Goal: Task Accomplishment & Management: Manage account settings

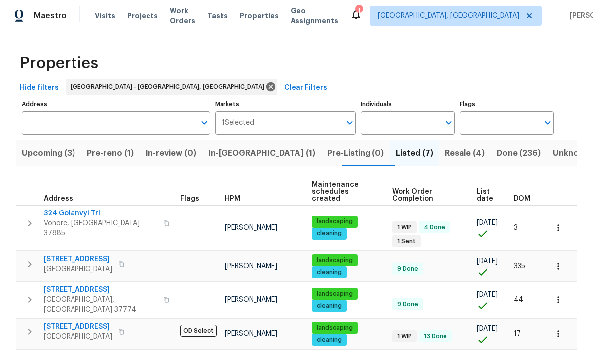
click at [116, 147] on span "Pre-reno (1)" at bounding box center [110, 154] width 47 height 14
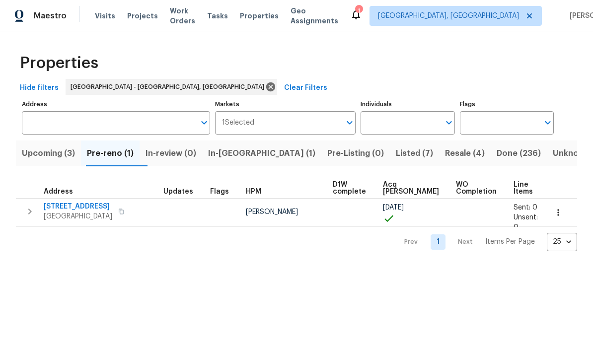
click at [445, 150] on span "Resale (4)" at bounding box center [465, 154] width 40 height 14
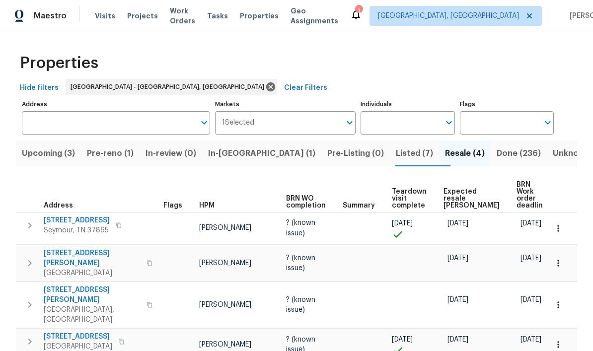
scroll to position [26, 0]
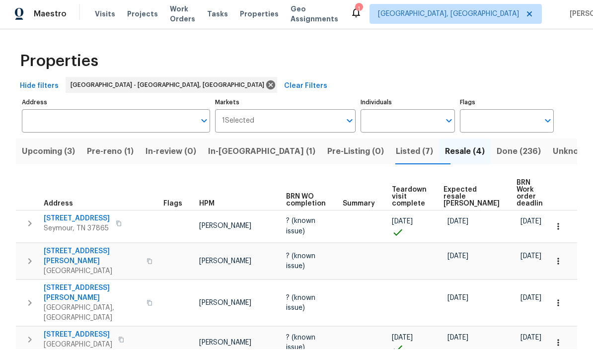
click at [43, 147] on span "Upcoming (3)" at bounding box center [48, 154] width 53 height 14
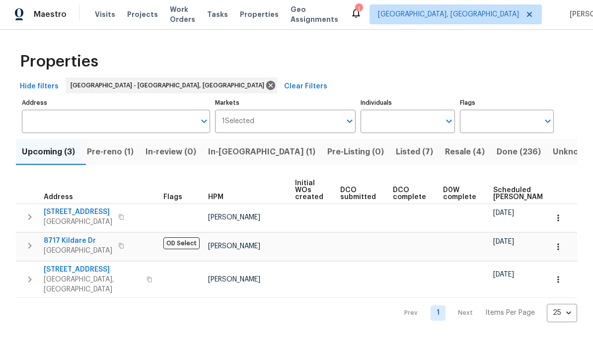
click at [110, 153] on span "Pre-reno (1)" at bounding box center [110, 154] width 47 height 14
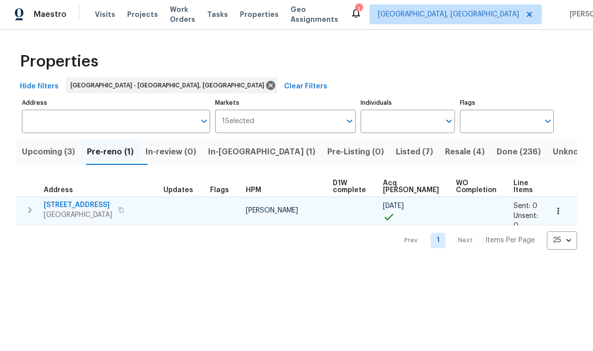
click at [63, 208] on span "7517 Barnbrook Ln" at bounding box center [78, 207] width 69 height 10
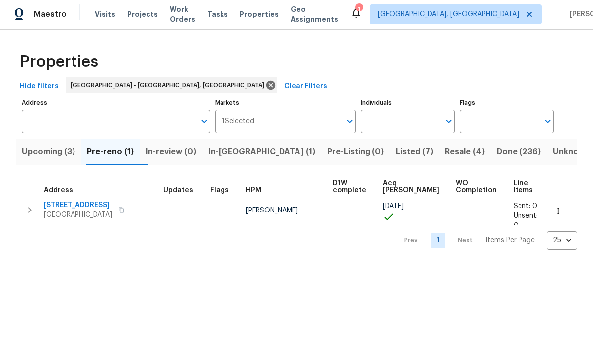
click at [396, 152] on span "Listed (7)" at bounding box center [414, 154] width 37 height 14
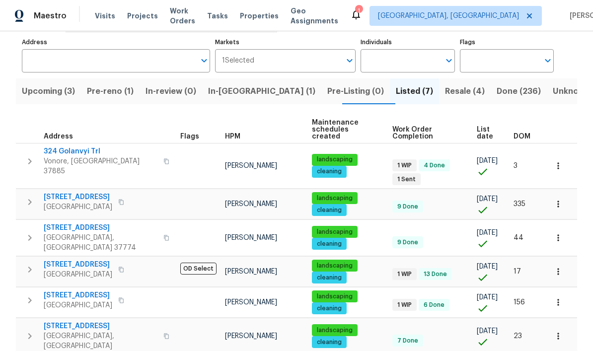
scroll to position [64, 0]
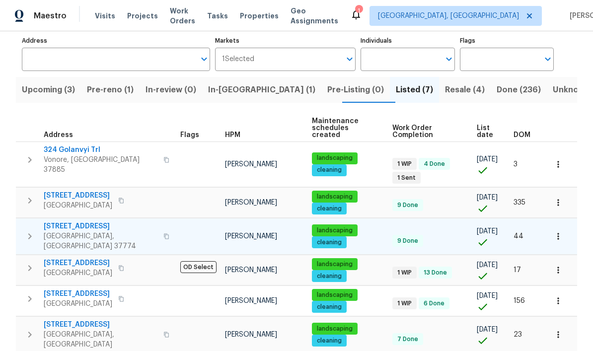
click at [84, 222] on span "[STREET_ADDRESS]" at bounding box center [101, 227] width 114 height 10
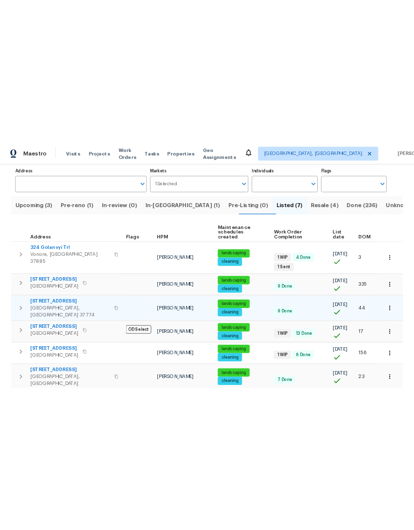
scroll to position [0, 0]
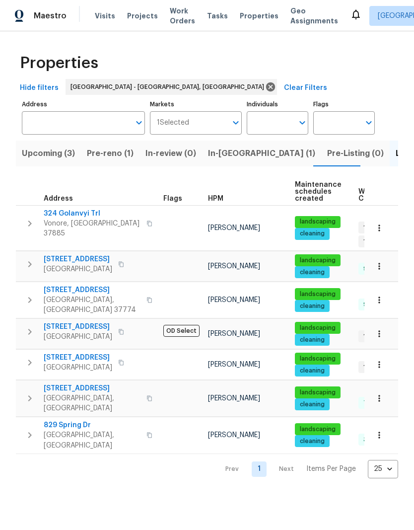
click at [117, 155] on span "Pre-reno (1)" at bounding box center [110, 154] width 47 height 14
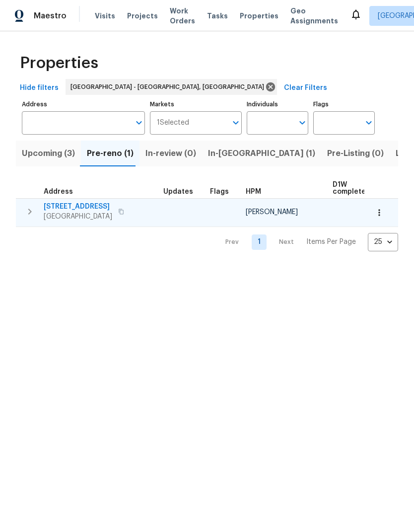
click at [85, 203] on span "7517 Barnbrook Ln" at bounding box center [78, 207] width 69 height 10
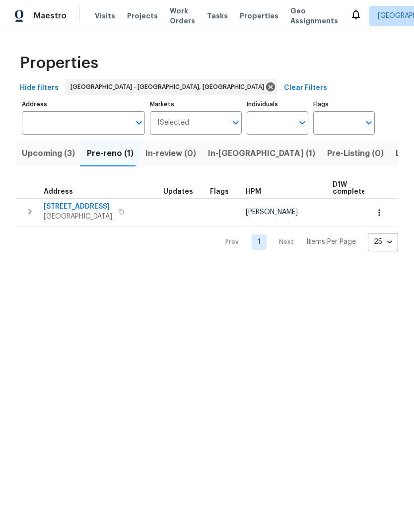
click at [226, 156] on span "In-[GEOGRAPHIC_DATA] (1)" at bounding box center [261, 154] width 107 height 14
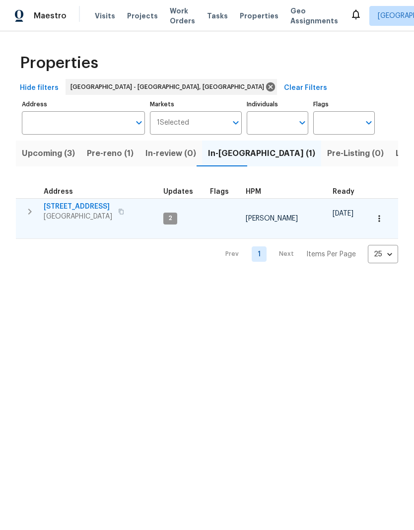
click at [71, 204] on span "411 S Maple St" at bounding box center [78, 207] width 69 height 10
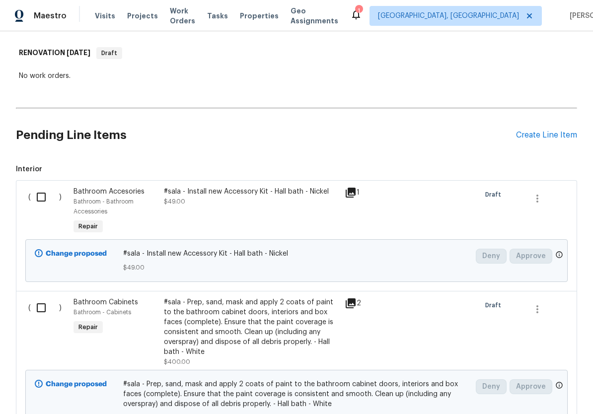
click at [42, 198] on input "checkbox" at bounding box center [45, 197] width 28 height 21
checkbox input "true"
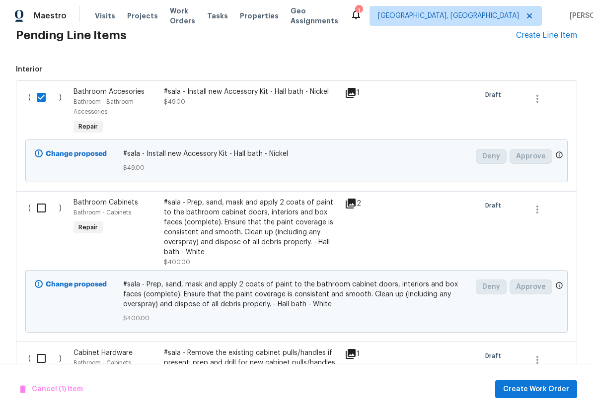
click at [40, 208] on input "checkbox" at bounding box center [45, 208] width 28 height 21
checkbox input "true"
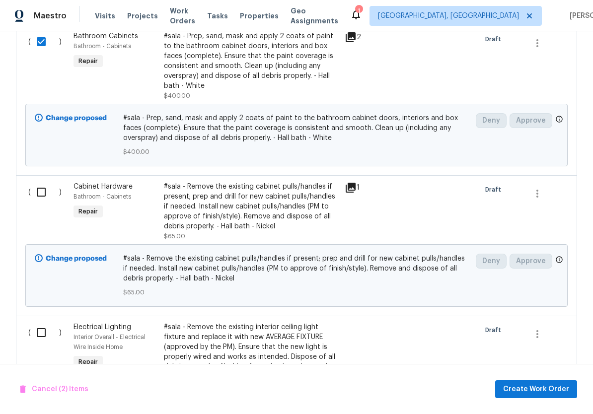
click at [47, 186] on input "checkbox" at bounding box center [45, 192] width 28 height 21
checkbox input "true"
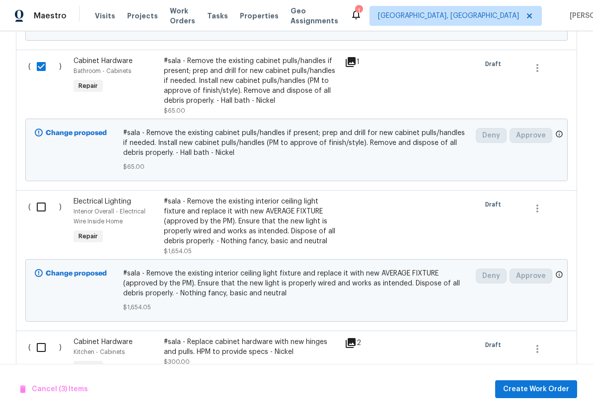
click at [43, 213] on input "checkbox" at bounding box center [45, 207] width 28 height 21
checkbox input "true"
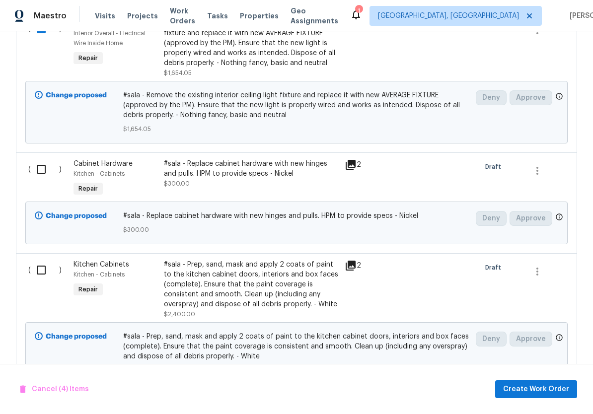
scroll to position [730, 0]
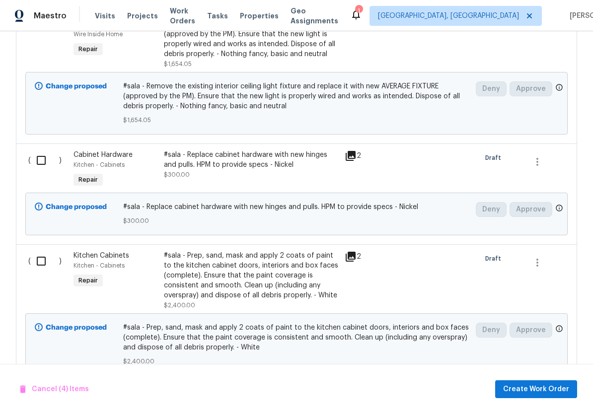
click at [44, 164] on input "checkbox" at bounding box center [45, 160] width 28 height 21
checkbox input "true"
click at [38, 263] on input "checkbox" at bounding box center [45, 261] width 28 height 21
checkbox input "true"
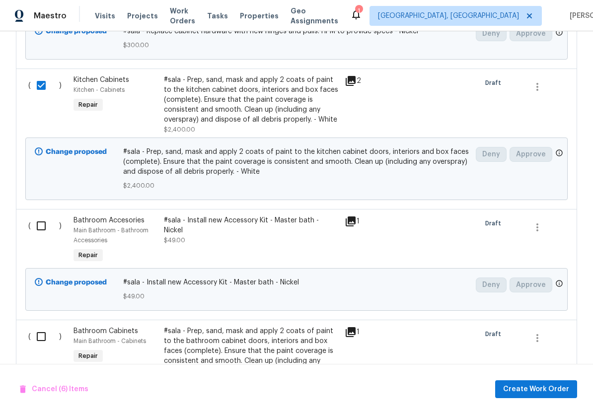
scroll to position [932, 0]
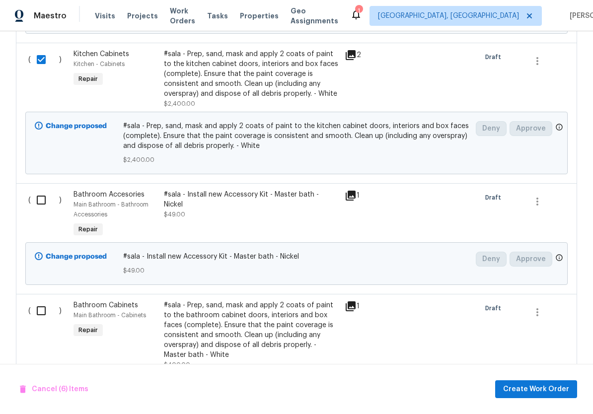
click at [49, 201] on input "checkbox" at bounding box center [45, 200] width 28 height 21
checkbox input "true"
click at [45, 300] on div "( ) Bathroom Cabinets Main Bathroom - Cabinets Repair #sala - Prep, sand, mask …" at bounding box center [297, 369] width 562 height 151
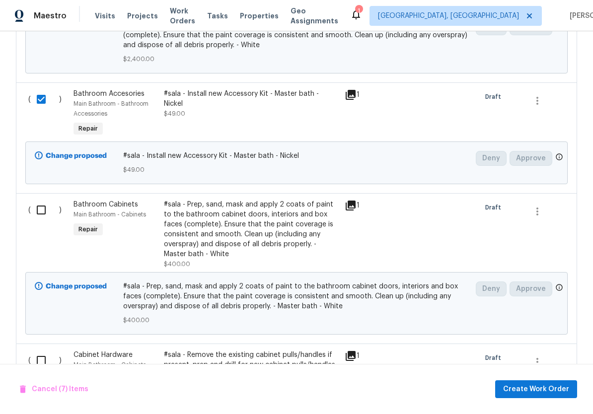
click at [45, 209] on input "checkbox" at bounding box center [45, 210] width 28 height 21
checkbox input "true"
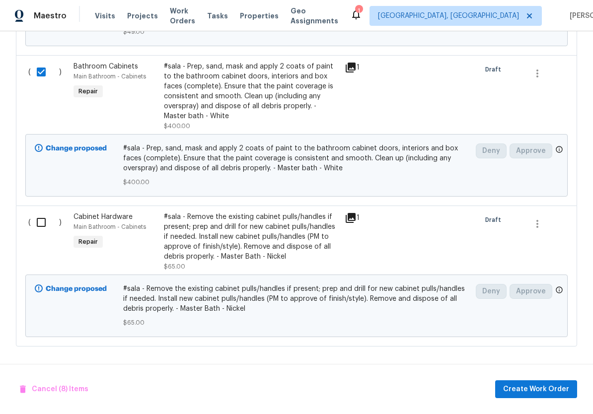
scroll to position [1176, 0]
click at [43, 210] on div "( )" at bounding box center [47, 242] width 45 height 66
click at [43, 223] on input "checkbox" at bounding box center [45, 222] width 28 height 21
checkbox input "true"
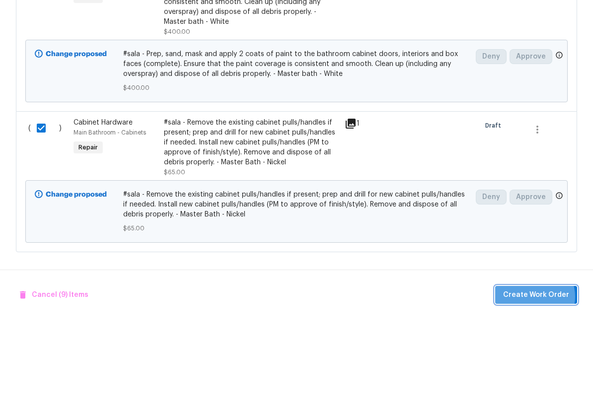
click at [537, 384] on span "Create Work Order" at bounding box center [536, 390] width 66 height 12
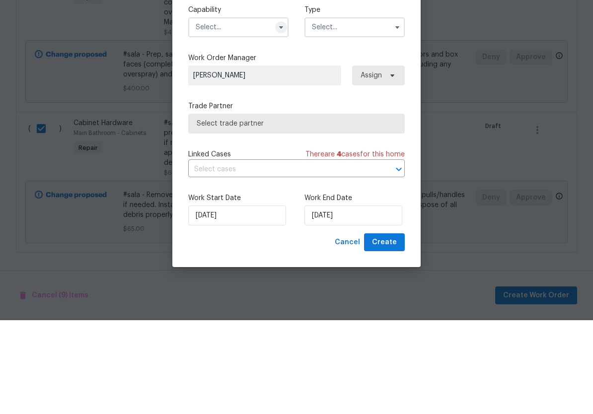
click at [280, 115] on button "button" at bounding box center [281, 121] width 12 height 12
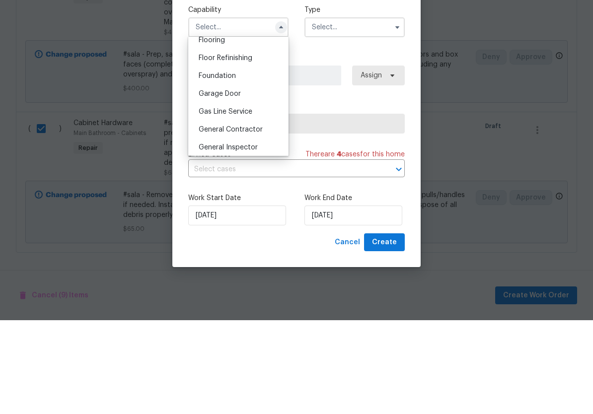
scroll to position [395, 0]
click at [266, 213] on div "General Contractor" at bounding box center [238, 222] width 95 height 18
type input "General Contractor"
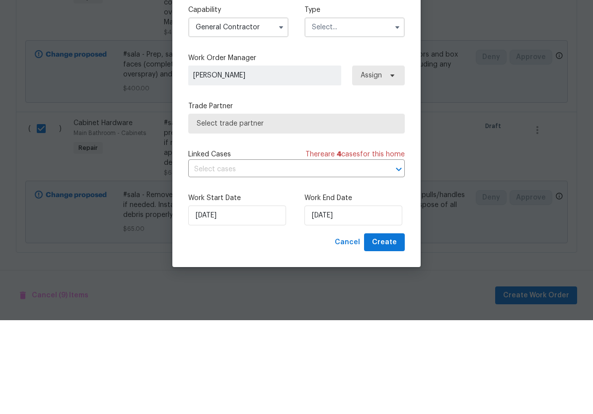
click at [371, 111] on input "text" at bounding box center [355, 121] width 100 height 20
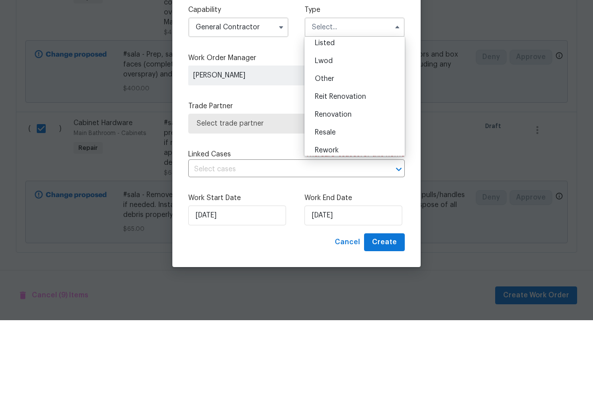
scroll to position [108, 0]
click at [364, 186] on div "Renovation" at bounding box center [354, 195] width 95 height 18
type input "Renovation"
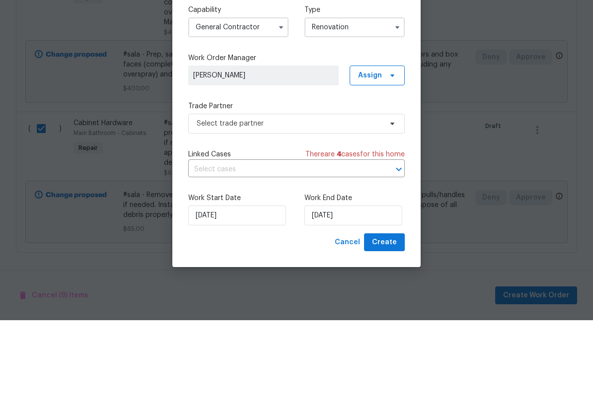
scroll to position [0, 0]
click at [345, 213] on span "Select trade partner" at bounding box center [289, 218] width 185 height 10
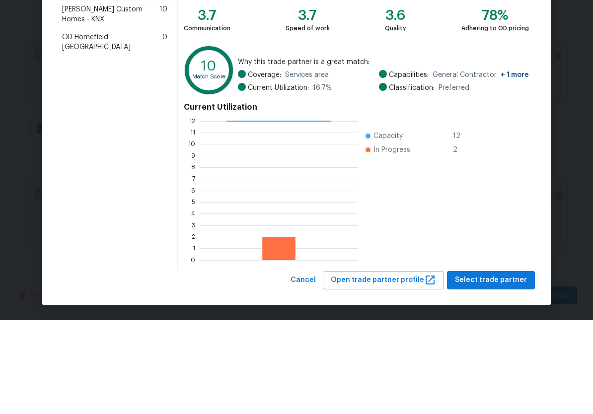
scroll to position [24, 0]
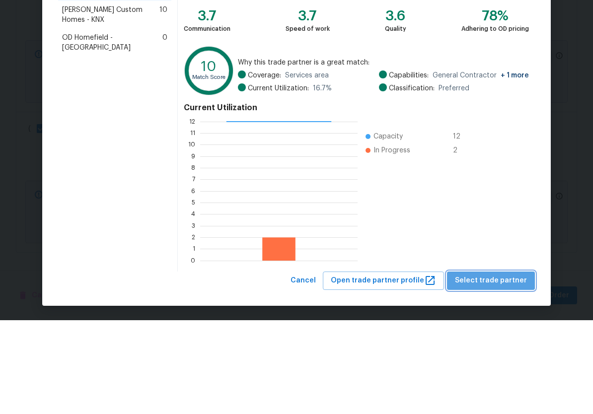
click at [519, 369] on span "Select trade partner" at bounding box center [491, 375] width 72 height 12
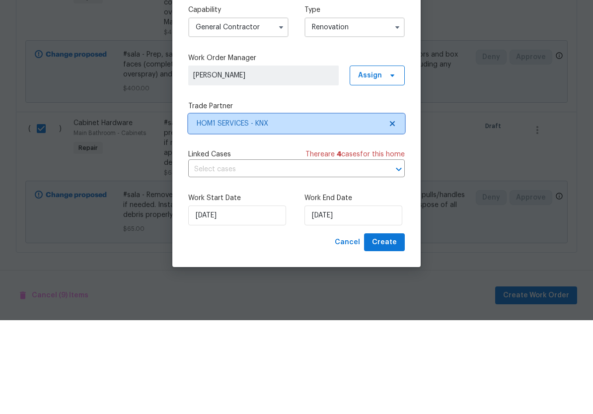
scroll to position [0, 0]
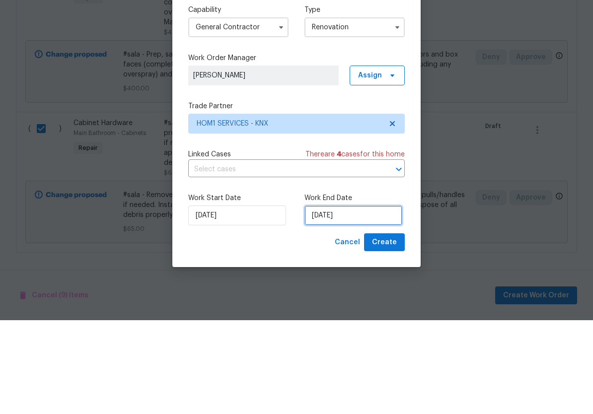
click at [341, 300] on input "9/25/2025" at bounding box center [354, 310] width 98 height 20
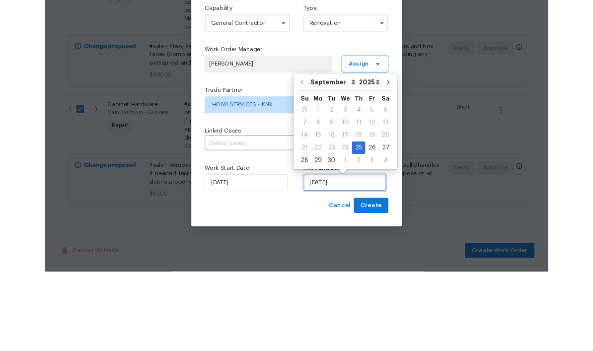
scroll to position [38, 0]
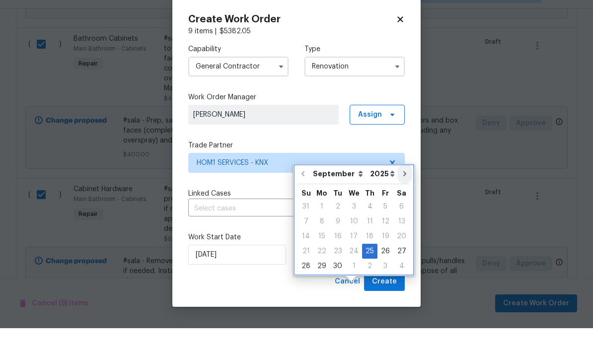
click at [403, 193] on icon "Go to next month" at bounding box center [405, 197] width 8 height 8
type input "10/25/2025"
select select "9"
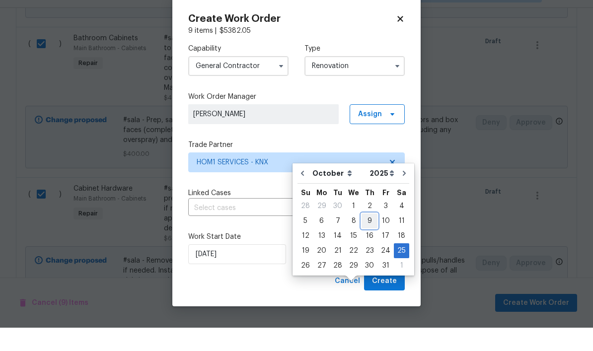
click at [368, 238] on div "9" at bounding box center [370, 245] width 16 height 14
type input "10/9/2025"
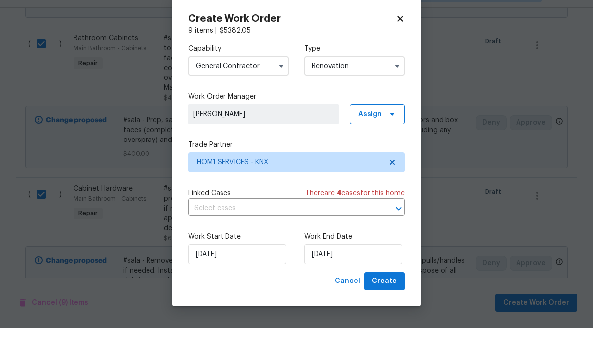
scroll to position [38, 0]
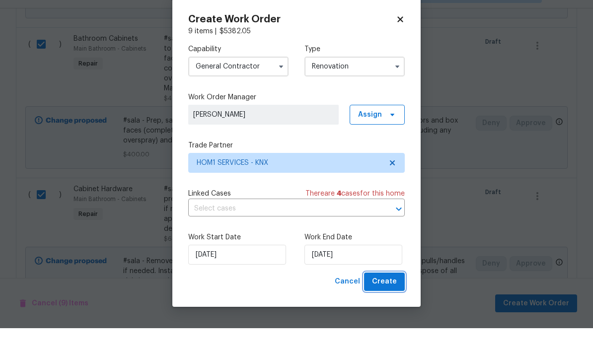
click at [389, 299] on span "Create" at bounding box center [384, 305] width 25 height 12
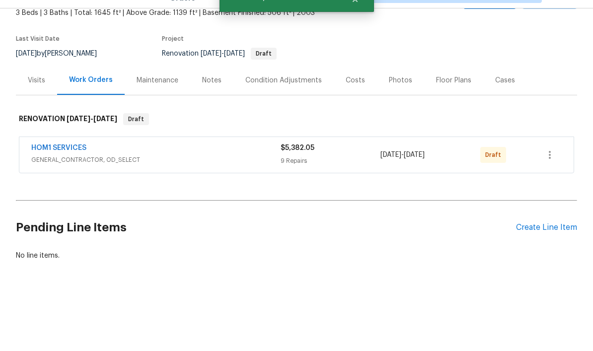
scroll to position [37, 0]
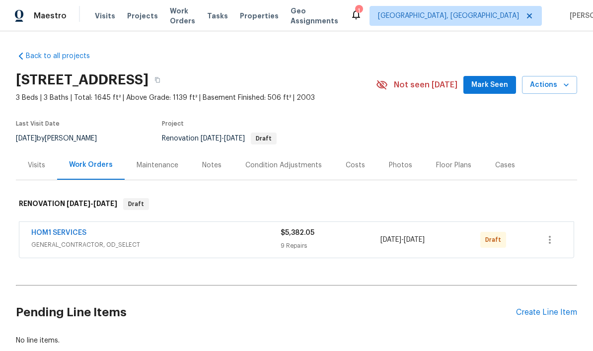
click at [450, 161] on div "Floor Plans" at bounding box center [453, 166] width 35 height 10
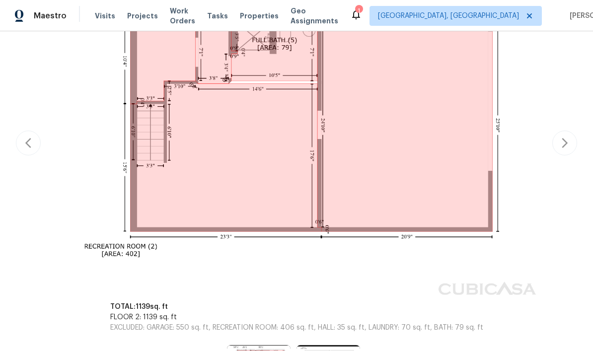
scroll to position [262, 0]
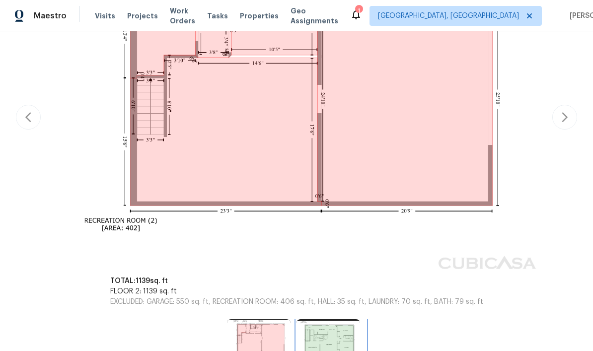
click at [315, 328] on img at bounding box center [329, 341] width 64 height 43
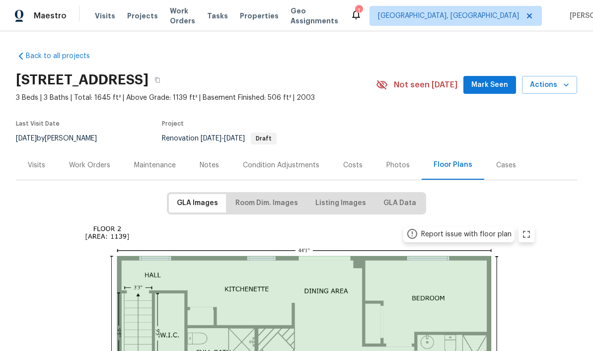
scroll to position [0, 0]
click at [101, 164] on div "Work Orders" at bounding box center [89, 166] width 41 height 10
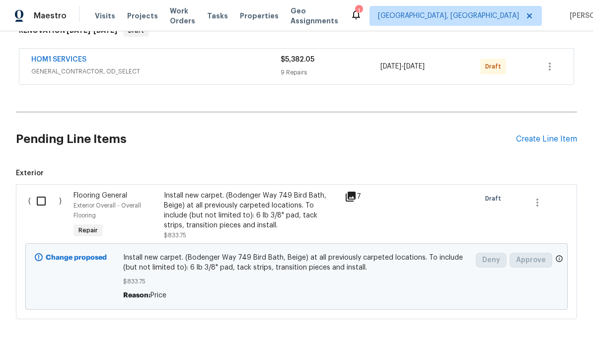
scroll to position [173, 0]
click at [47, 194] on input "checkbox" at bounding box center [45, 201] width 28 height 21
checkbox input "true"
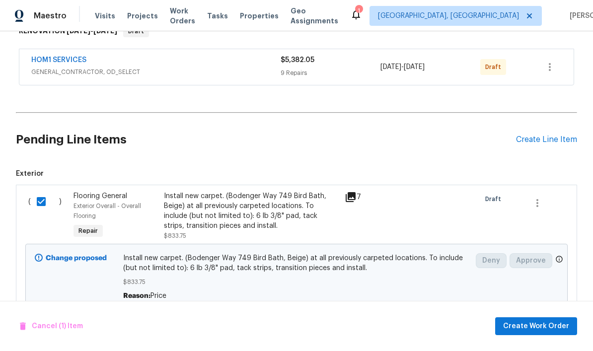
click at [546, 343] on div "Cancel (1) Item Create Work Order" at bounding box center [296, 326] width 593 height 51
click at [544, 331] on span "Create Work Order" at bounding box center [536, 327] width 66 height 12
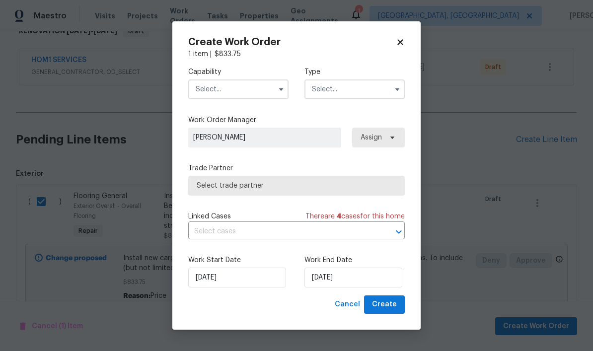
click at [250, 80] on input "text" at bounding box center [238, 90] width 100 height 20
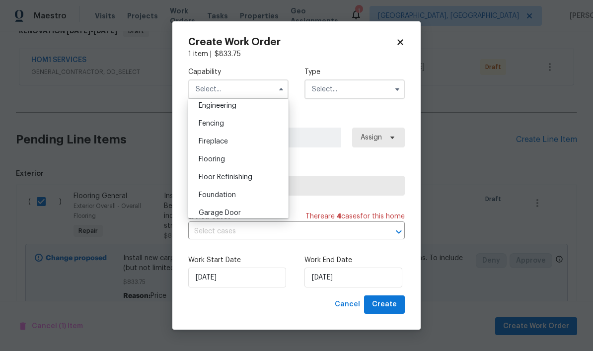
scroll to position [344, 0]
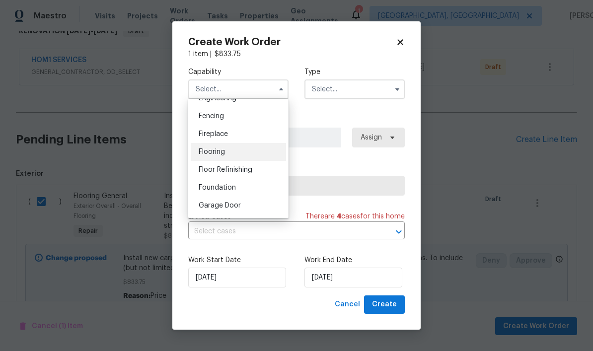
click at [252, 148] on div "Flooring" at bounding box center [238, 152] width 95 height 18
type input "Flooring"
click at [360, 93] on input "text" at bounding box center [355, 90] width 100 height 20
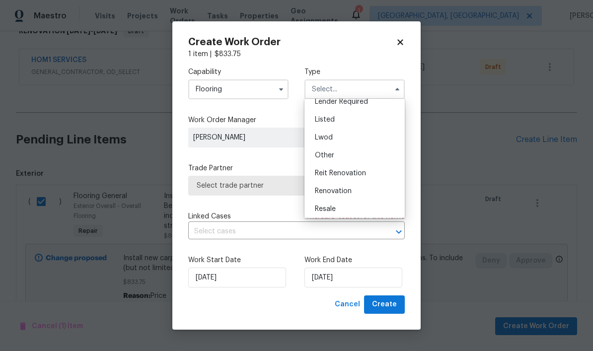
scroll to position [84, 0]
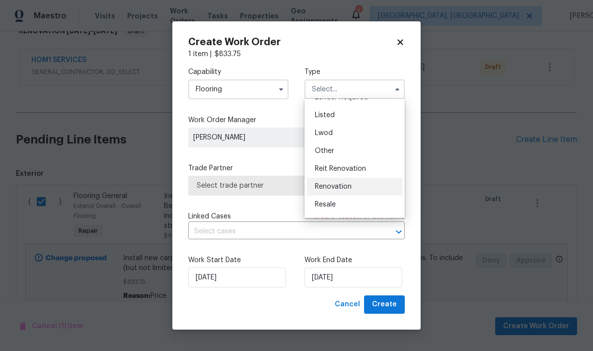
click at [370, 187] on div "Renovation" at bounding box center [354, 187] width 95 height 18
type input "Renovation"
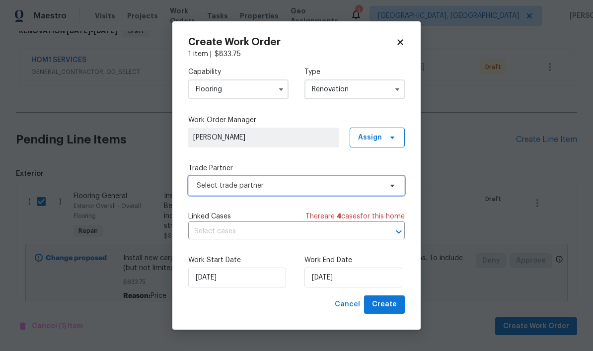
click at [290, 183] on span "Select trade partner" at bounding box center [289, 186] width 185 height 10
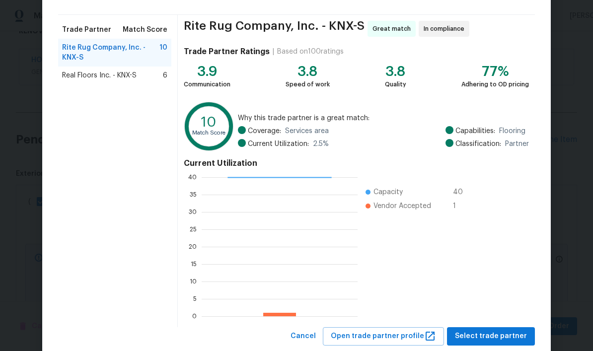
scroll to position [70, 0]
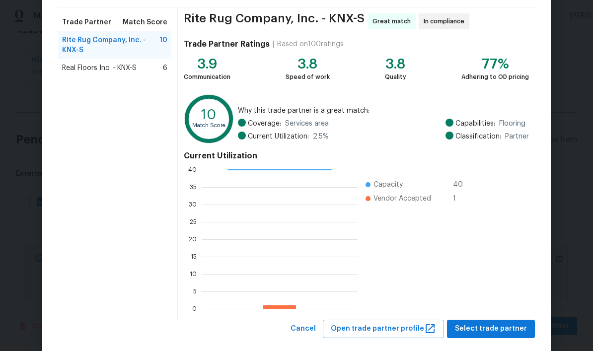
click at [512, 317] on div "Rite Rug Company, Inc. - KNX-S Great match In compliance Trade Partner Ratings …" at bounding box center [356, 163] width 357 height 313
click at [491, 332] on span "Select trade partner" at bounding box center [491, 329] width 72 height 12
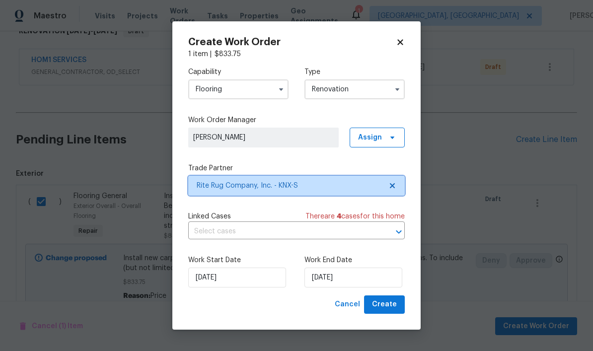
scroll to position [0, 0]
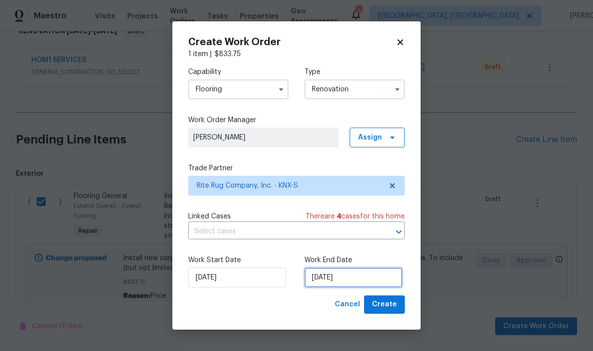
click at [348, 281] on input "[DATE]" at bounding box center [354, 278] width 98 height 20
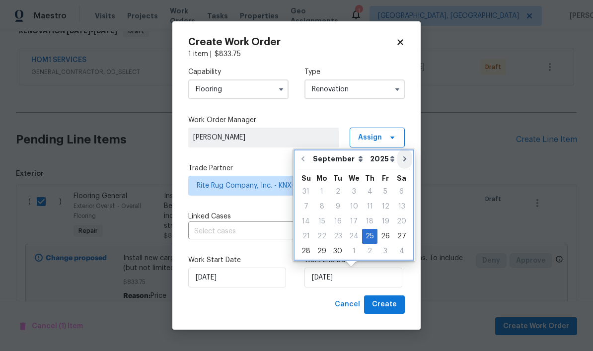
click at [405, 157] on button "Go to next month" at bounding box center [405, 159] width 15 height 20
type input "10/25/2025"
select select "9"
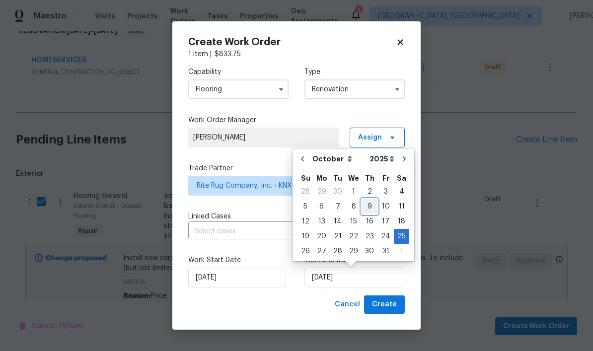
click at [367, 206] on div "9" at bounding box center [370, 207] width 16 height 14
type input "10/9/2025"
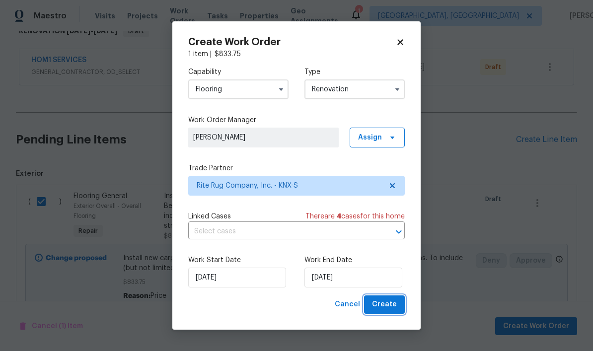
click at [395, 314] on button "Create" at bounding box center [384, 305] width 41 height 18
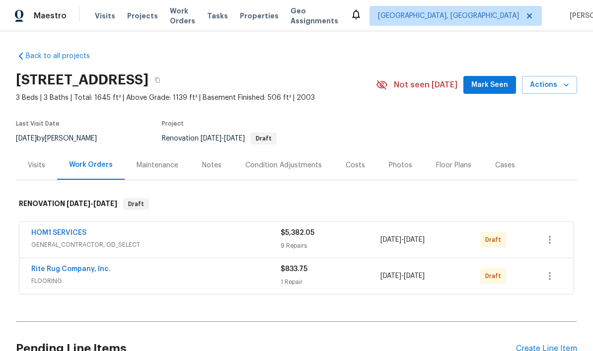
click at [353, 105] on section "7517 Barnbrook Ln, Knoxville, TN 37918 3 Beds | 3 Baths | Total: 1645 ft² | Abo…" at bounding box center [297, 108] width 562 height 83
click at [356, 103] on section "7517 Barnbrook Ln, Knoxville, TN 37918 3 Beds | 3 Baths | Total: 1645 ft² | Abo…" at bounding box center [297, 108] width 562 height 83
click at [351, 166] on div "Costs" at bounding box center [355, 166] width 19 height 10
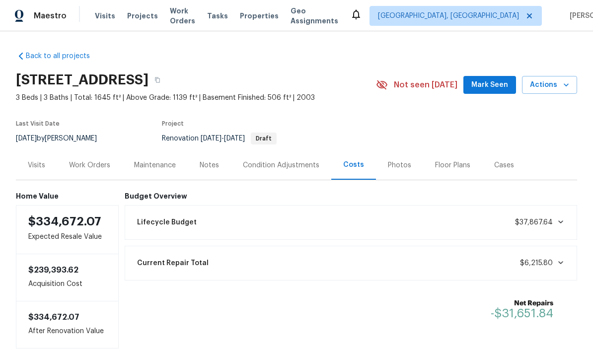
click at [91, 164] on div "Work Orders" at bounding box center [89, 166] width 41 height 10
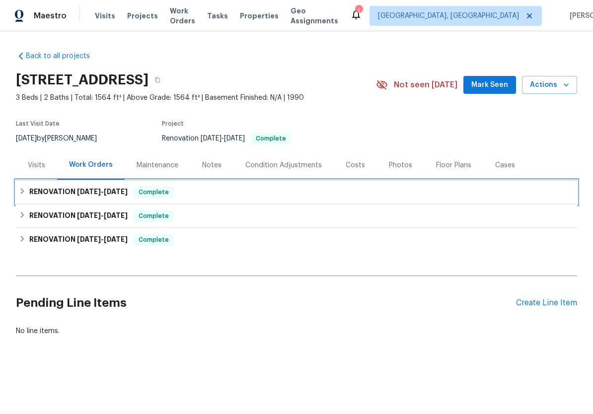
click at [215, 191] on div "RENOVATION 8/30/25 - 8/31/25 Complete" at bounding box center [297, 192] width 556 height 12
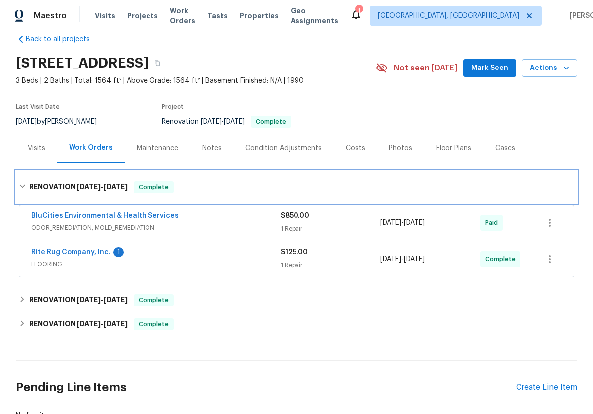
scroll to position [52, 0]
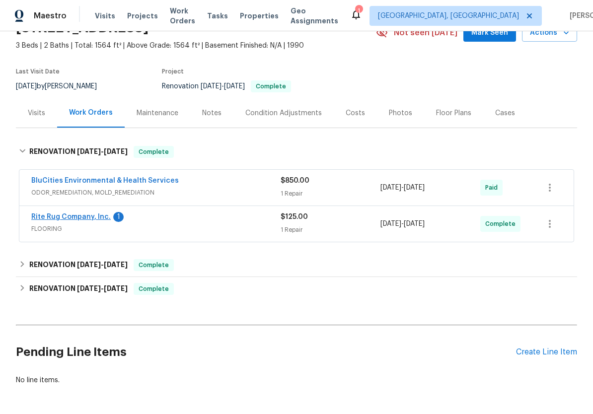
click at [90, 219] on link "Rite Rug Company, Inc." at bounding box center [71, 217] width 80 height 7
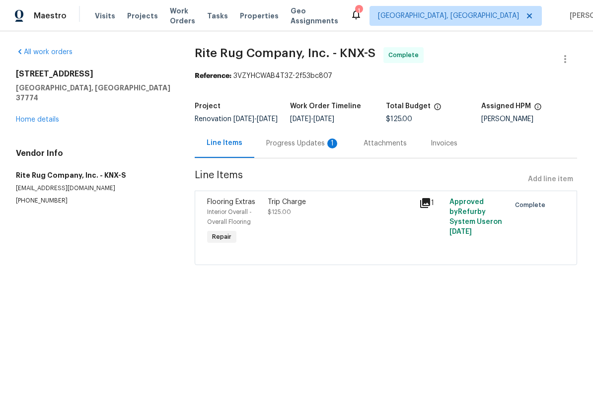
click at [298, 149] on div "Progress Updates 1" at bounding box center [303, 144] width 74 height 10
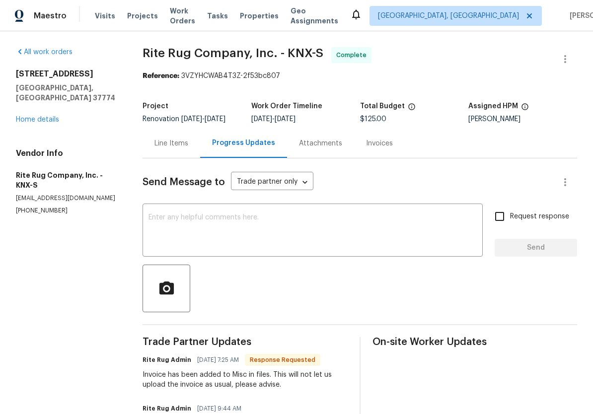
click at [309, 158] on div "Attachments" at bounding box center [320, 143] width 67 height 29
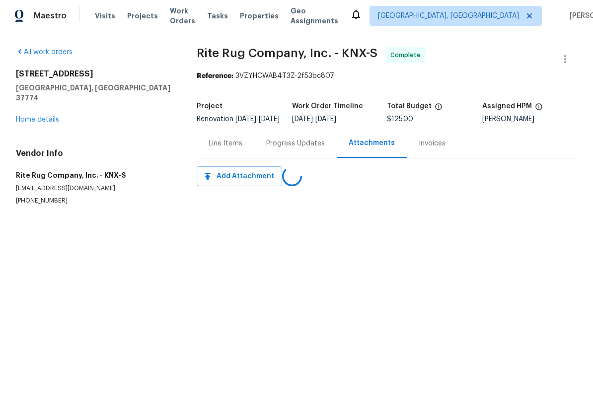
click at [187, 157] on div "All work orders 322 Chatuga Ln Loudon, TN 37774 Home details Vendor Info Rite R…" at bounding box center [296, 138] width 593 height 214
click at [220, 149] on div "Line Items" at bounding box center [226, 144] width 34 height 10
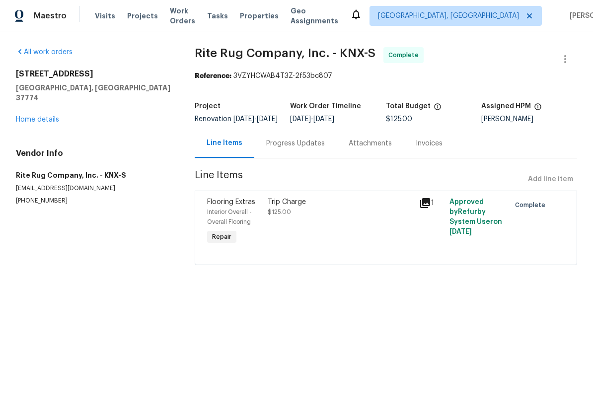
click at [272, 149] on div "Progress Updates" at bounding box center [295, 144] width 59 height 10
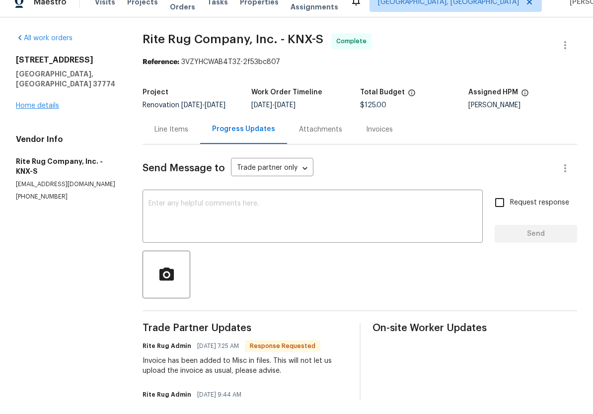
click at [47, 116] on link "Home details" at bounding box center [37, 119] width 43 height 7
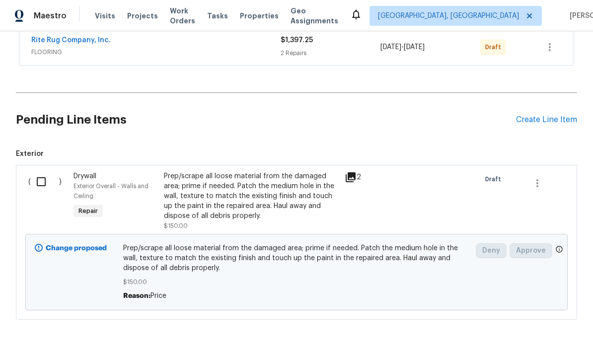
scroll to position [229, 0]
click at [37, 183] on input "checkbox" at bounding box center [45, 182] width 28 height 21
checkbox input "true"
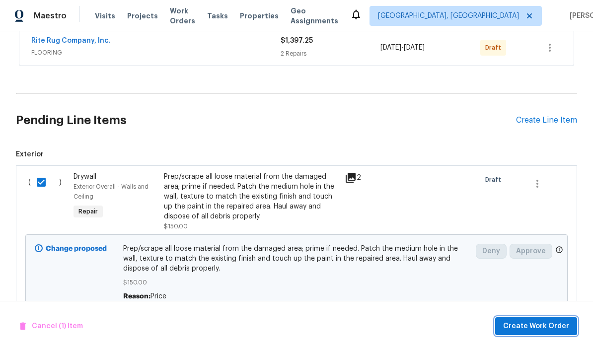
click at [543, 329] on span "Create Work Order" at bounding box center [536, 327] width 66 height 12
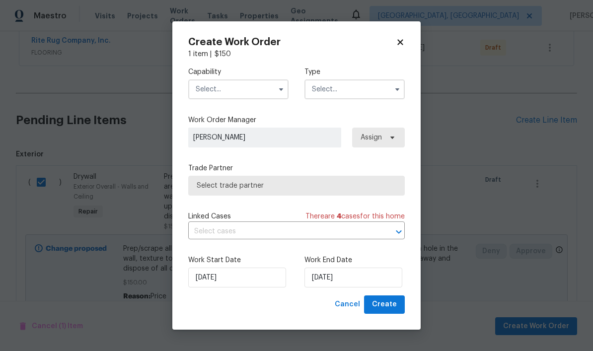
click at [264, 90] on input "text" at bounding box center [238, 90] width 100 height 20
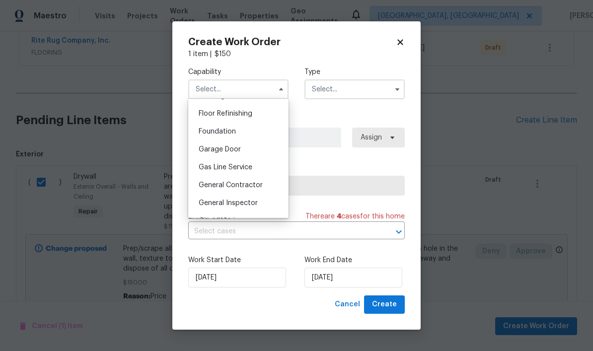
scroll to position [402, 0]
click at [261, 181] on span "General Contractor" at bounding box center [231, 183] width 64 height 7
type input "General Contractor"
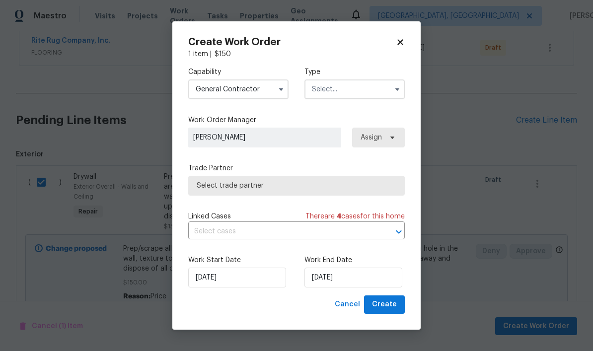
click at [363, 86] on input "text" at bounding box center [355, 90] width 100 height 20
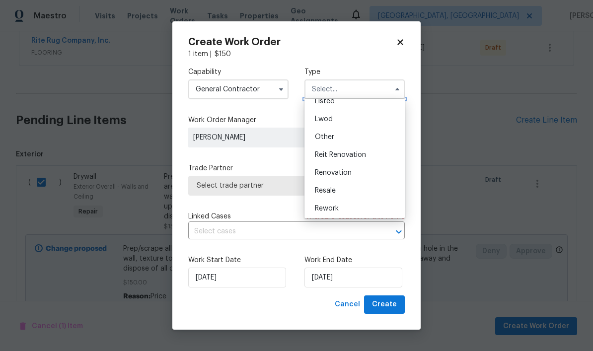
scroll to position [103, 0]
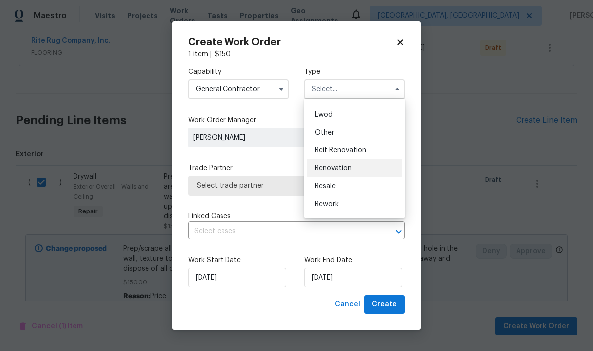
click at [363, 162] on div "Renovation" at bounding box center [354, 169] width 95 height 18
type input "Renovation"
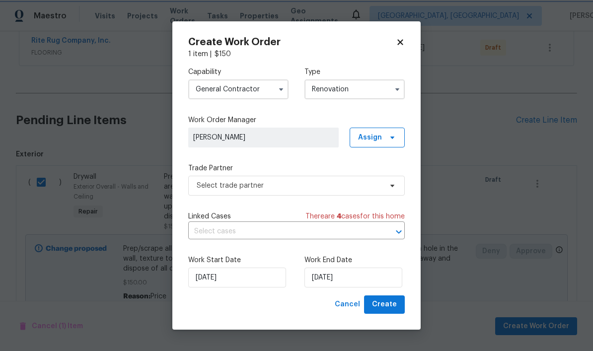
scroll to position [0, 0]
click at [290, 183] on span "Select trade partner" at bounding box center [289, 186] width 185 height 10
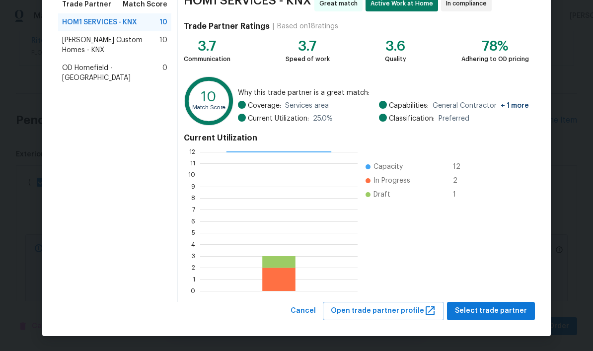
scroll to position [87, 0]
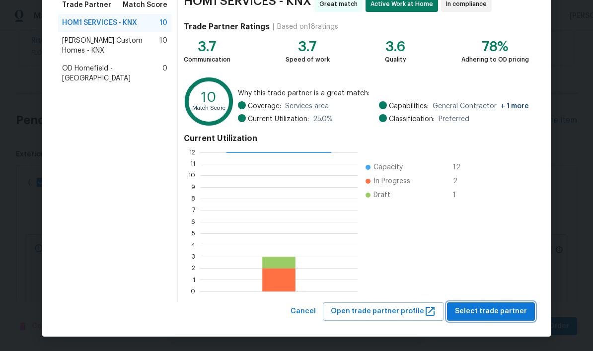
click at [499, 315] on span "Select trade partner" at bounding box center [491, 312] width 72 height 12
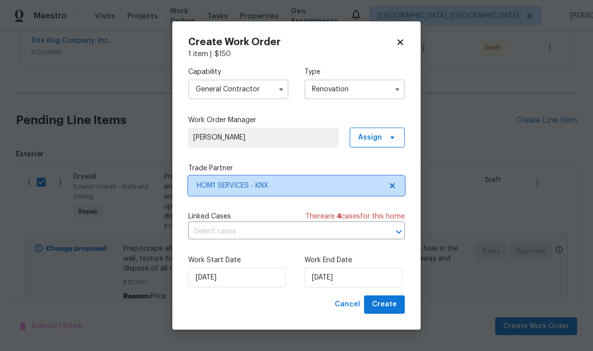
scroll to position [0, 0]
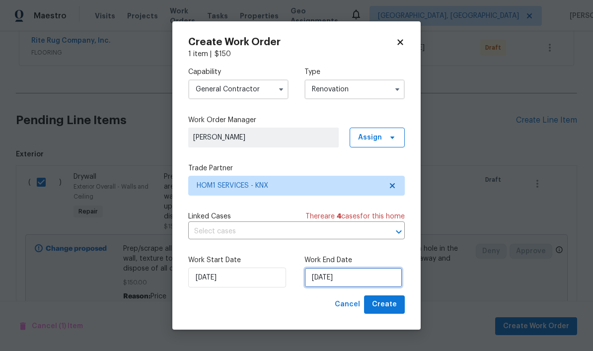
click at [352, 278] on input "9/25/2025" at bounding box center [354, 278] width 98 height 20
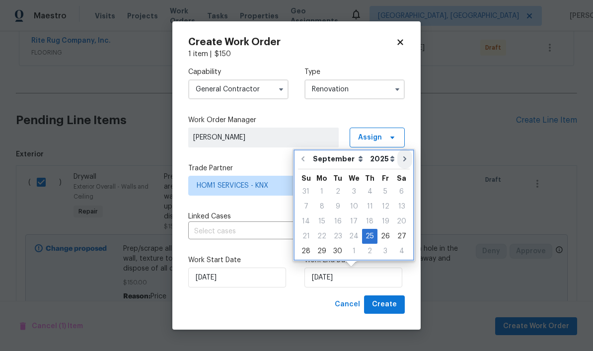
click at [403, 158] on icon "Go to next month" at bounding box center [405, 159] width 8 height 8
type input "10/25/2025"
select select "9"
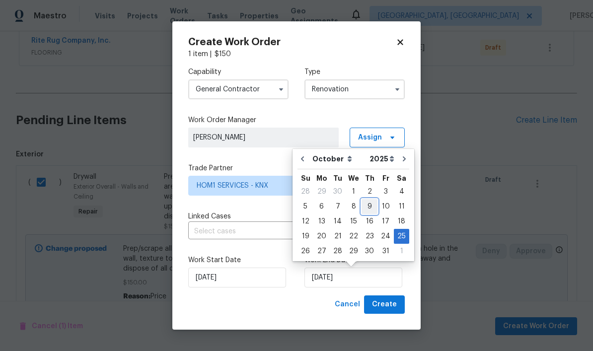
click at [368, 207] on div "9" at bounding box center [370, 207] width 16 height 14
type input "10/9/2025"
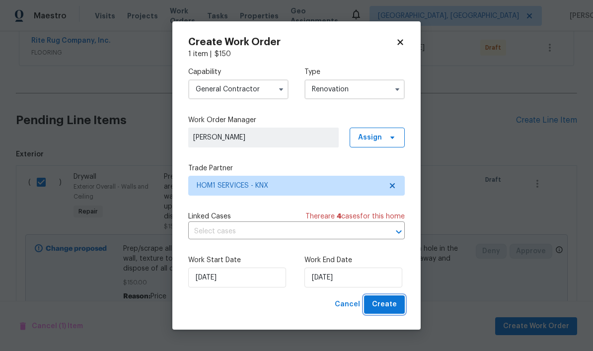
click at [390, 303] on span "Create" at bounding box center [384, 305] width 25 height 12
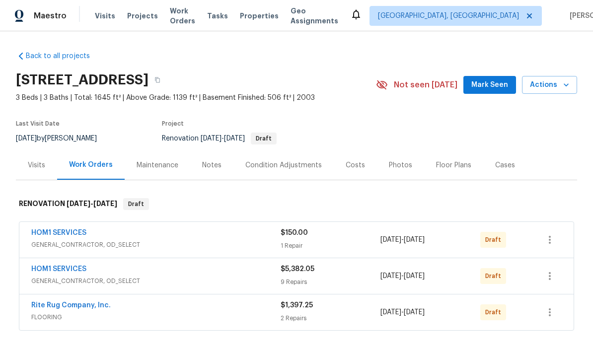
click at [161, 82] on icon "button" at bounding box center [158, 80] width 6 height 6
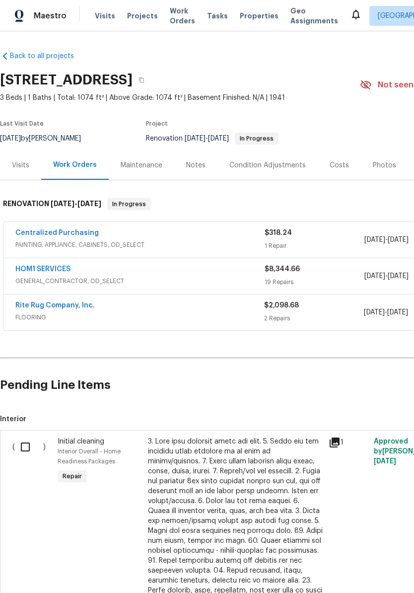
click at [23, 443] on input "checkbox" at bounding box center [29, 447] width 28 height 21
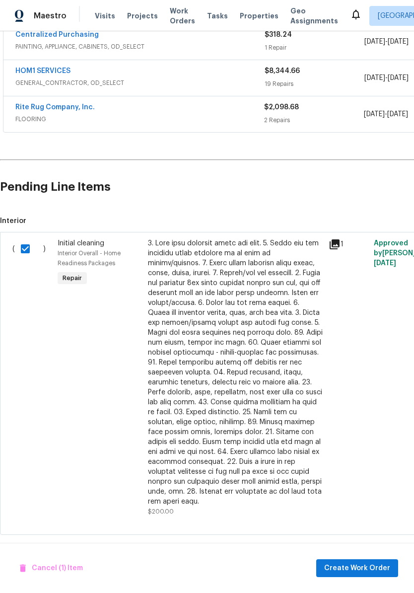
scroll to position [198, 0]
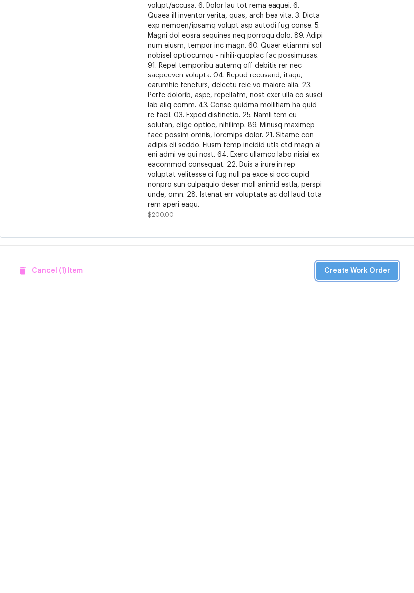
click at [366, 563] on span "Create Work Order" at bounding box center [357, 569] width 66 height 12
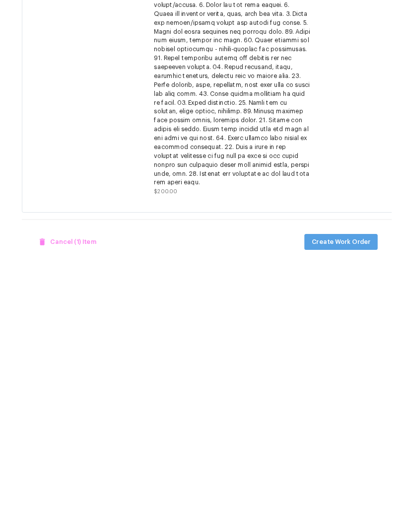
scroll to position [0, 0]
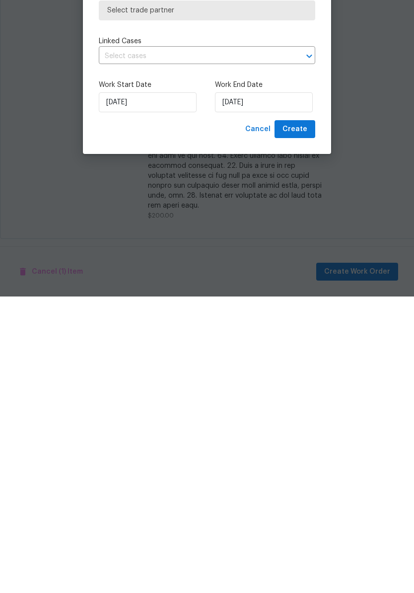
checkbox input "false"
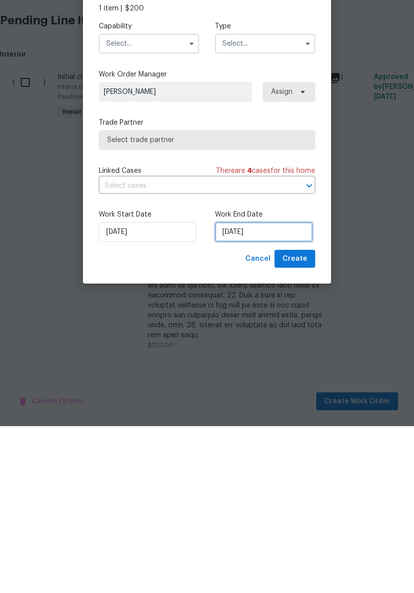
click at [237, 389] on input "[DATE]" at bounding box center [264, 399] width 98 height 20
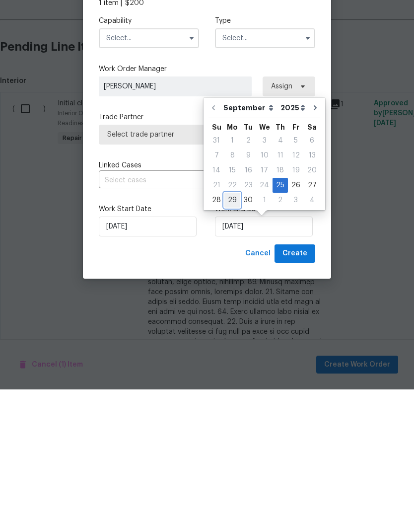
click at [228, 334] on div "29" at bounding box center [233, 341] width 16 height 14
type input "[DATE]"
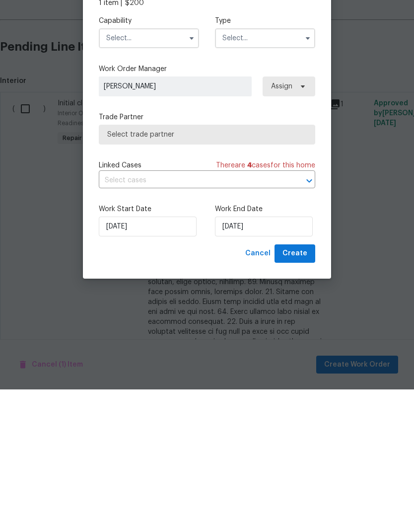
scroll to position [38, 0]
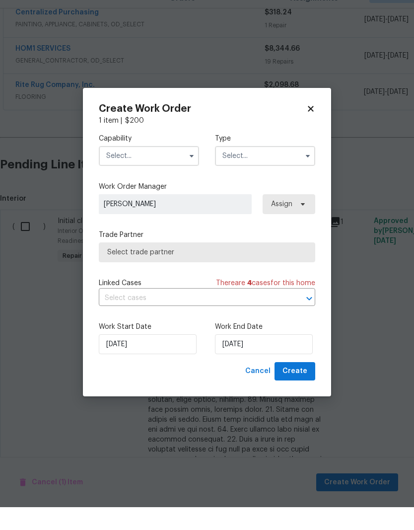
click at [171, 169] on input "text" at bounding box center [149, 179] width 100 height 20
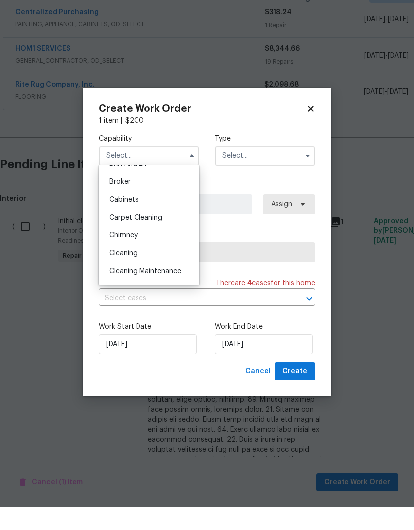
scroll to position [68, 0]
click at [158, 266] on div "Cleaning" at bounding box center [148, 275] width 95 height 18
type input "Cleaning"
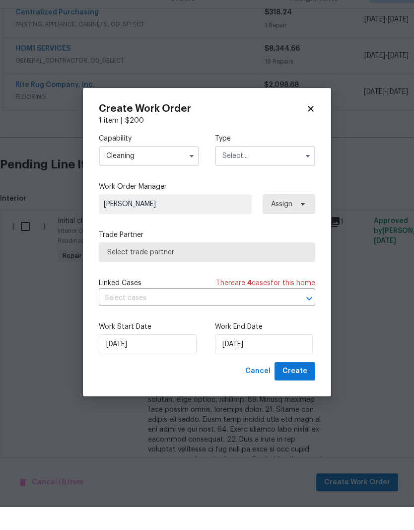
click at [278, 169] on input "text" at bounding box center [265, 179] width 100 height 20
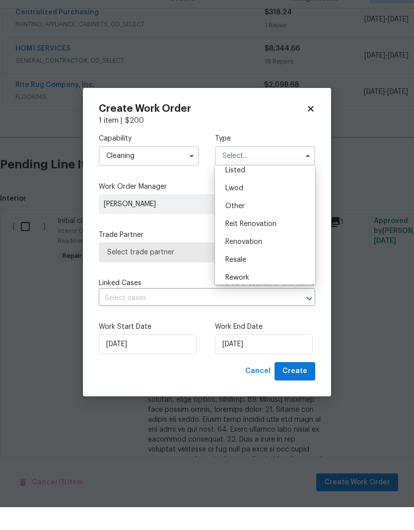
scroll to position [96, 0]
click at [274, 255] on div "Renovation" at bounding box center [265, 264] width 95 height 18
type input "Renovation"
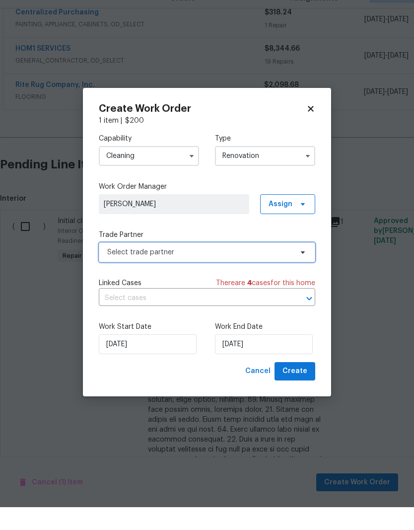
click at [241, 270] on span "Select trade partner" at bounding box center [199, 275] width 185 height 10
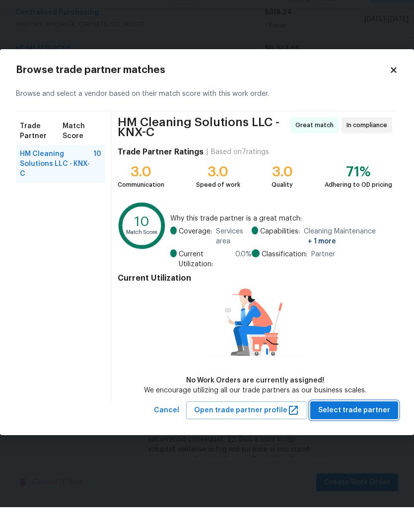
click at [366, 424] on button "Select trade partner" at bounding box center [355, 433] width 88 height 18
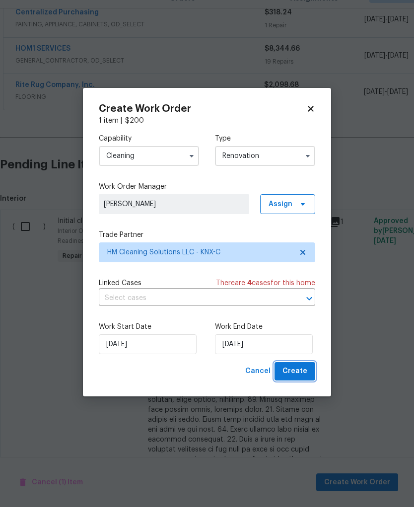
click at [296, 388] on span "Create" at bounding box center [295, 394] width 25 height 12
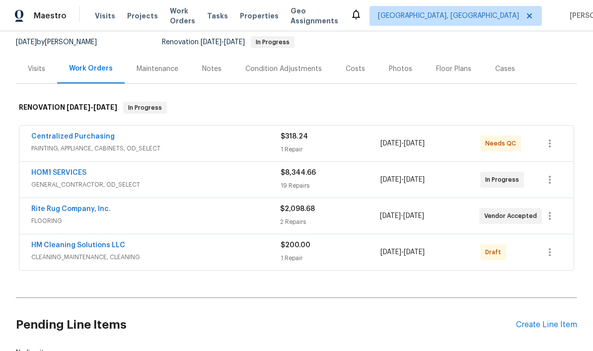
scroll to position [97, 0]
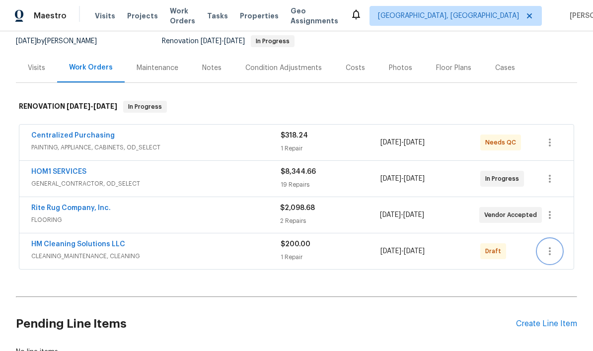
click at [414, 245] on icon "button" at bounding box center [550, 251] width 12 height 12
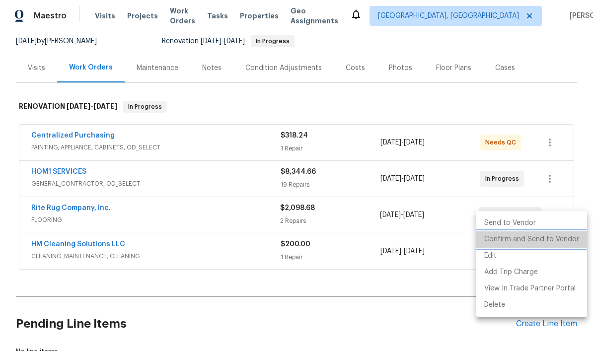
click at [414, 240] on li "Confirm and Send to Vendor" at bounding box center [532, 240] width 111 height 16
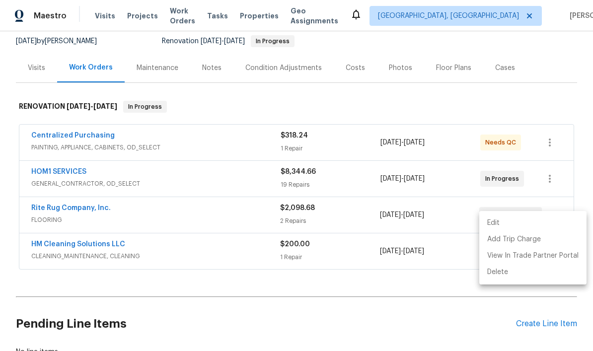
click at [140, 265] on div at bounding box center [296, 175] width 593 height 351
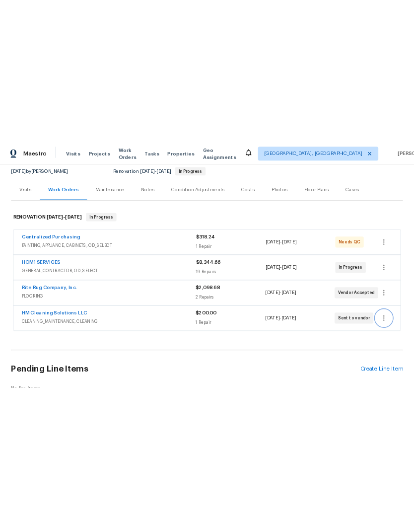
scroll to position [0, 0]
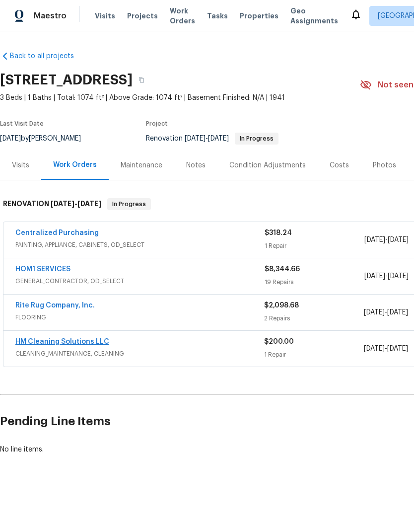
click at [44, 339] on link "HM Cleaning Solutions LLC" at bounding box center [62, 341] width 94 height 7
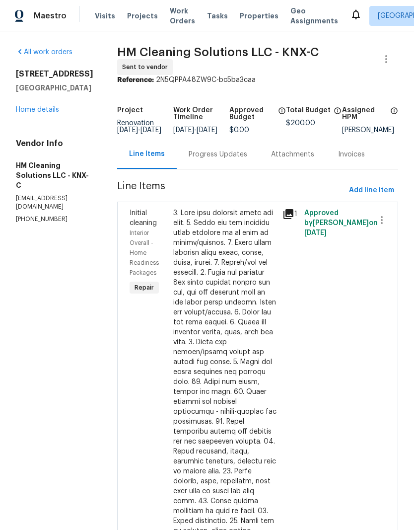
click at [222, 160] on div "Progress Updates" at bounding box center [218, 155] width 59 height 10
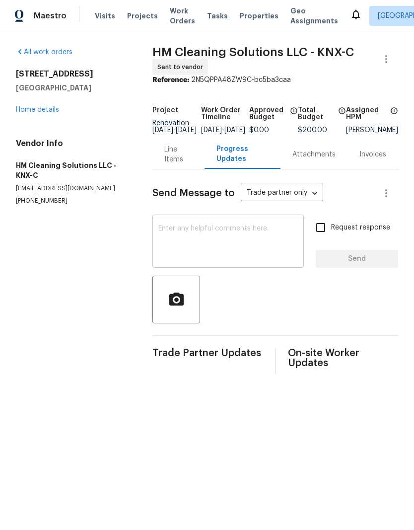
click at [250, 246] on textarea at bounding box center [229, 242] width 140 height 35
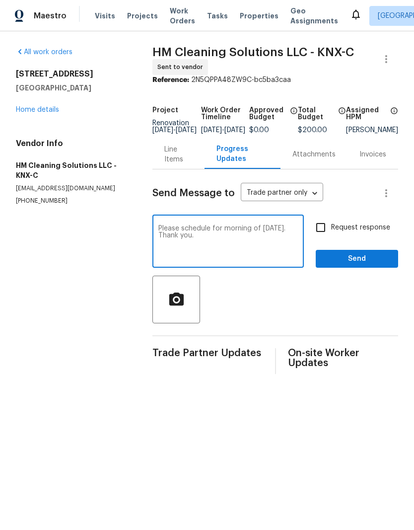
type textarea "Please schedule for morning of [DATE]. Thank you."
click at [362, 268] on button "Send" at bounding box center [357, 259] width 82 height 18
